Goal: Use online tool/utility

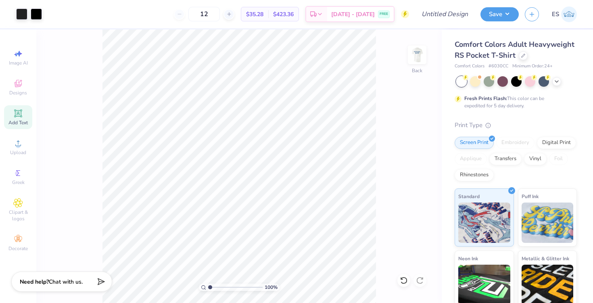
click at [567, 12] on img at bounding box center [569, 14] width 16 height 16
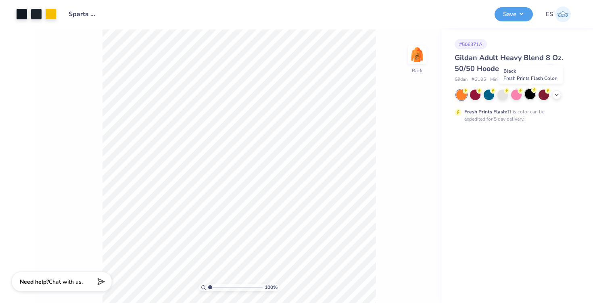
click at [530, 96] on div at bounding box center [530, 94] width 10 height 10
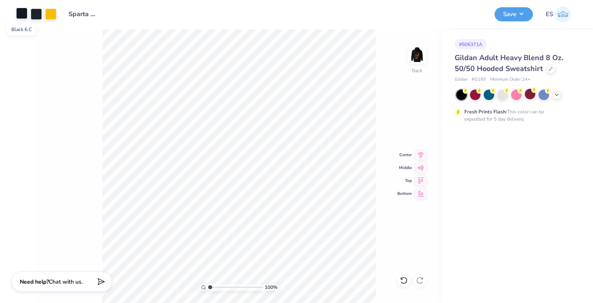
click at [24, 14] on div at bounding box center [21, 13] width 11 height 11
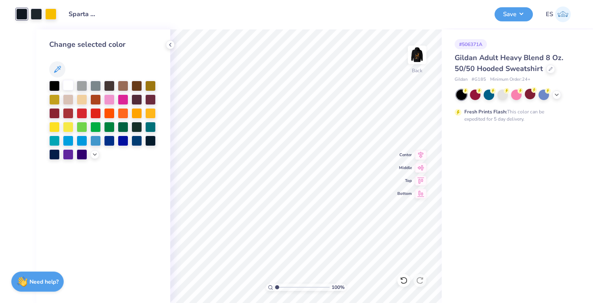
click at [69, 85] on div at bounding box center [68, 85] width 10 height 10
click at [32, 16] on div at bounding box center [36, 13] width 11 height 11
click at [68, 87] on div at bounding box center [68, 86] width 10 height 10
click at [21, 13] on div at bounding box center [21, 13] width 11 height 11
click at [92, 153] on icon at bounding box center [95, 154] width 6 height 6
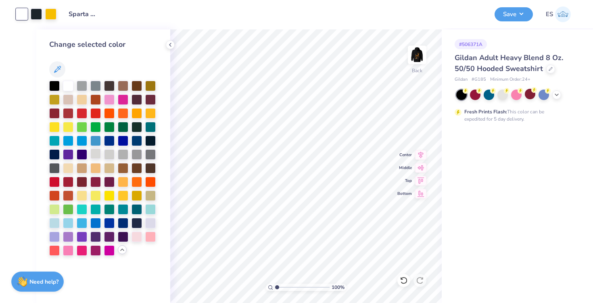
click at [96, 153] on div at bounding box center [95, 154] width 10 height 10
click at [36, 13] on div at bounding box center [36, 13] width 11 height 11
click at [71, 87] on div at bounding box center [68, 85] width 10 height 10
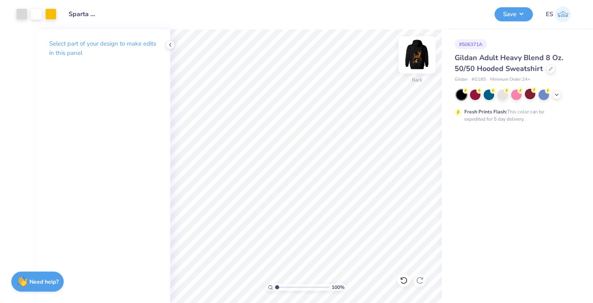
click at [425, 52] on img at bounding box center [417, 55] width 32 height 32
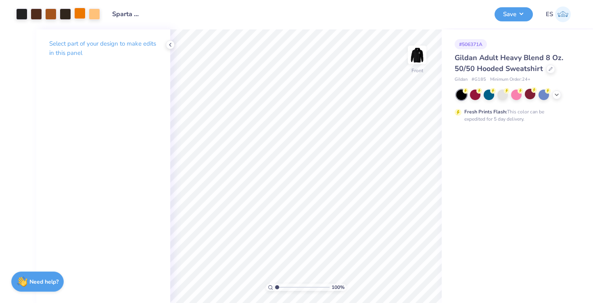
click at [84, 17] on div at bounding box center [79, 13] width 11 height 11
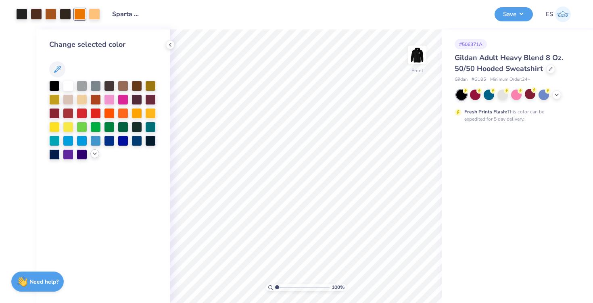
click at [93, 153] on polyline at bounding box center [94, 154] width 3 height 2
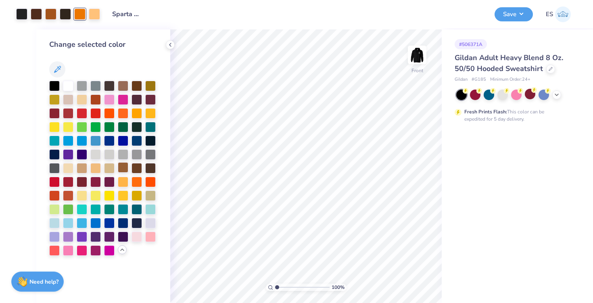
click at [124, 170] on div at bounding box center [123, 167] width 10 height 10
click at [125, 169] on div at bounding box center [123, 167] width 10 height 10
click at [509, 15] on button "Save" at bounding box center [514, 13] width 38 height 14
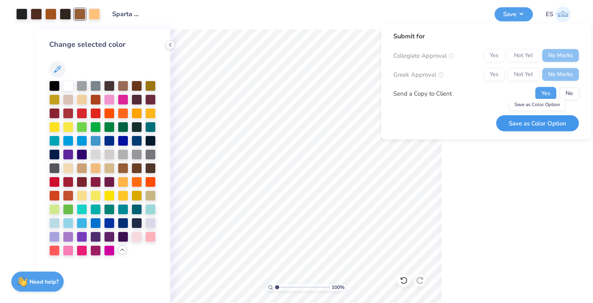
click at [552, 120] on button "Save as Color Option" at bounding box center [537, 123] width 83 height 17
click at [171, 45] on icon at bounding box center [170, 45] width 6 height 6
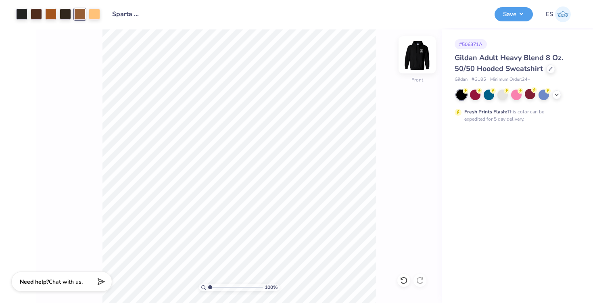
click at [420, 55] on img at bounding box center [417, 55] width 32 height 32
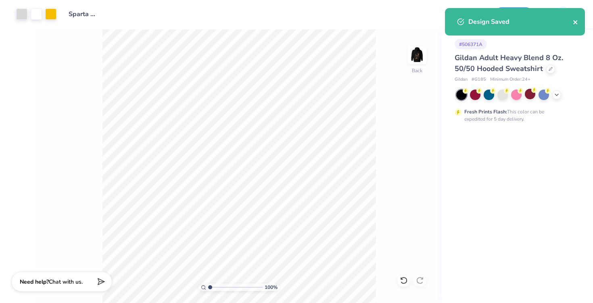
click at [575, 24] on icon "close" at bounding box center [576, 22] width 6 height 6
